Goal: Book appointment/travel/reservation

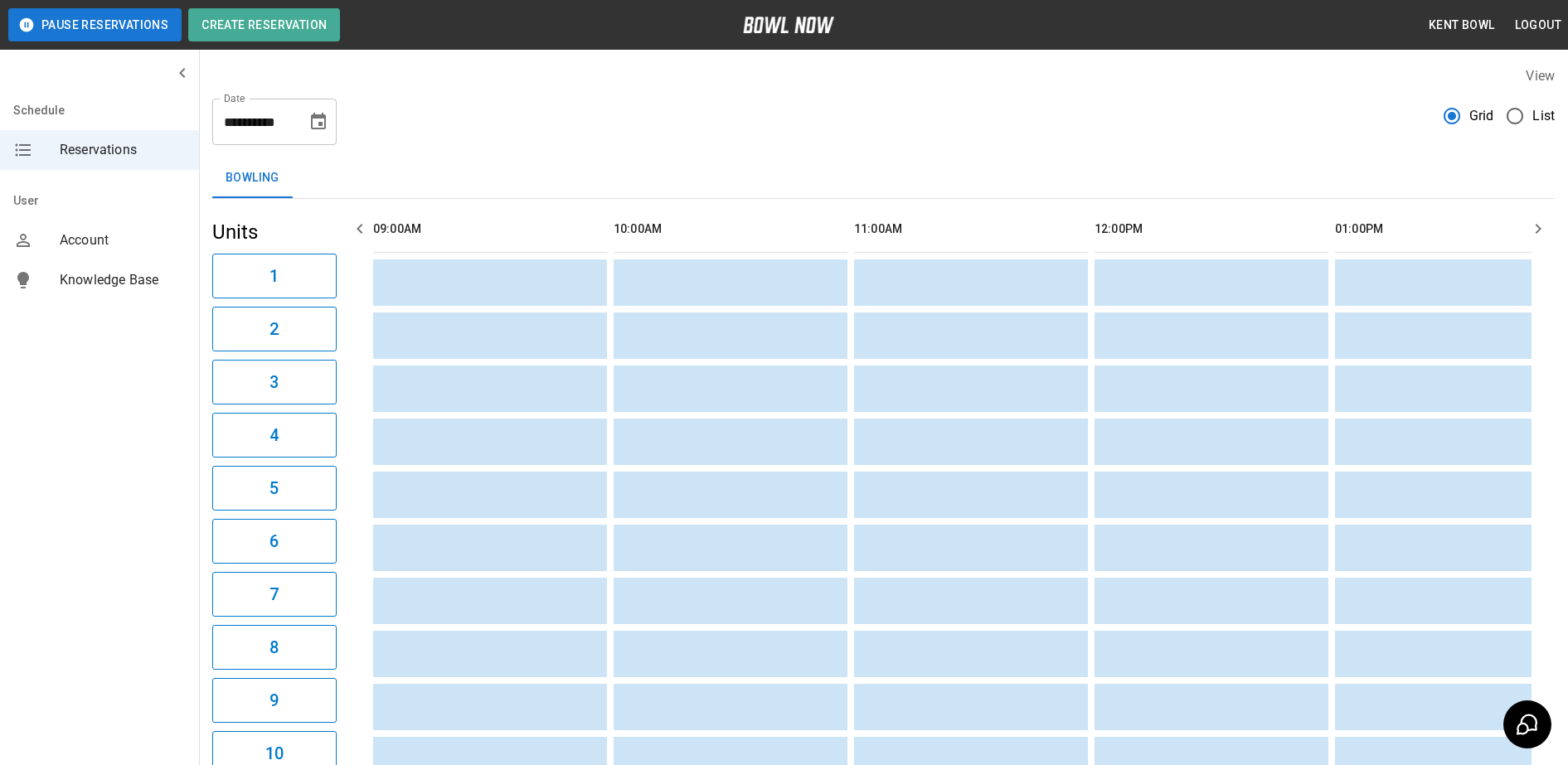
click at [1533, 110] on span "List" at bounding box center [1543, 116] width 22 height 20
